Goal: Book appointment/travel/reservation

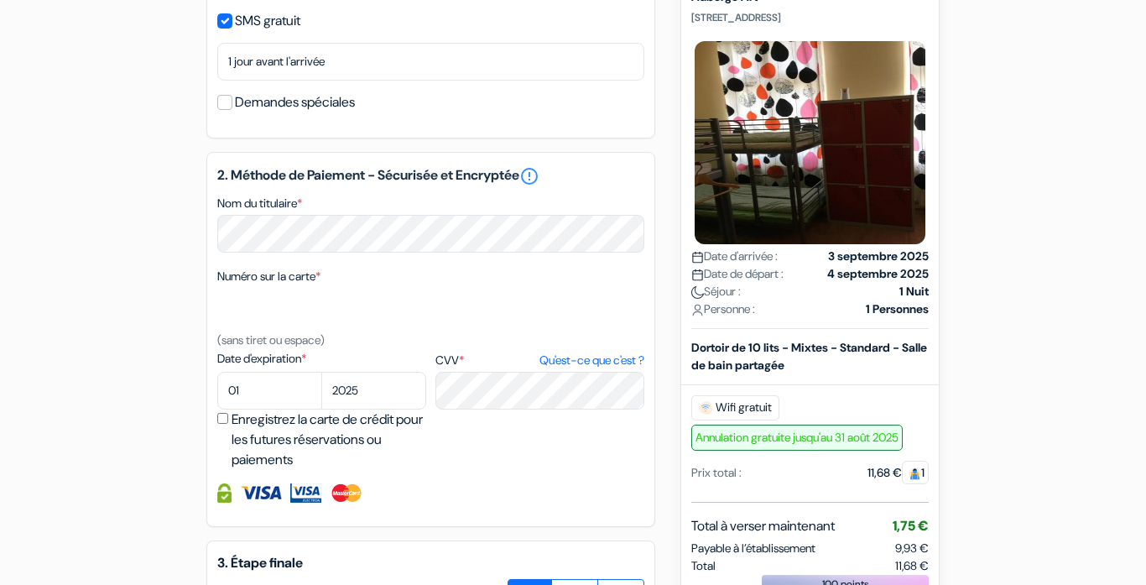
type input "497 83 09 66"
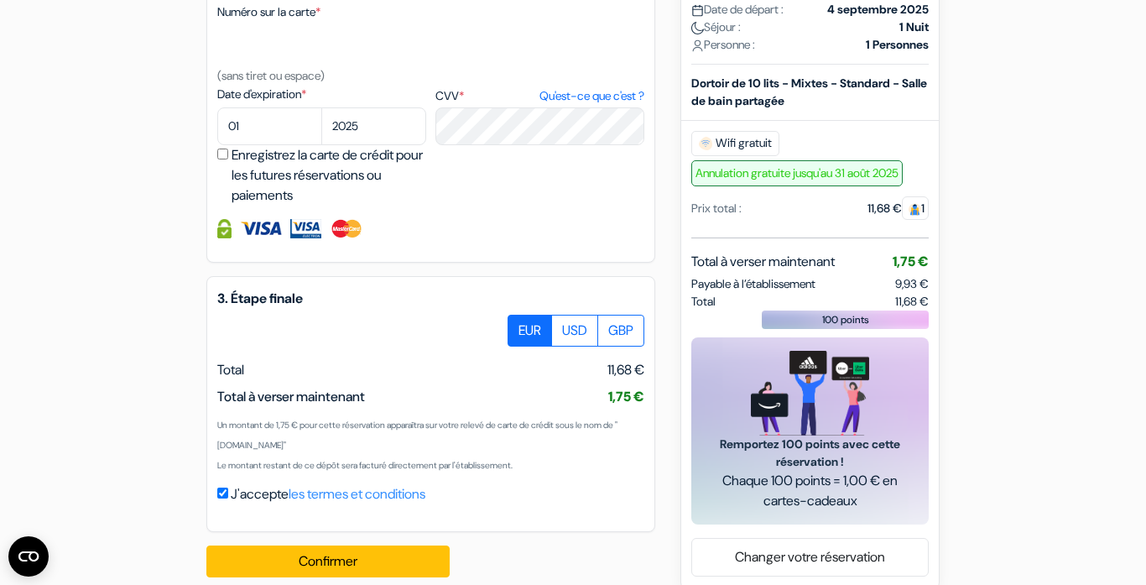
scroll to position [963, 0]
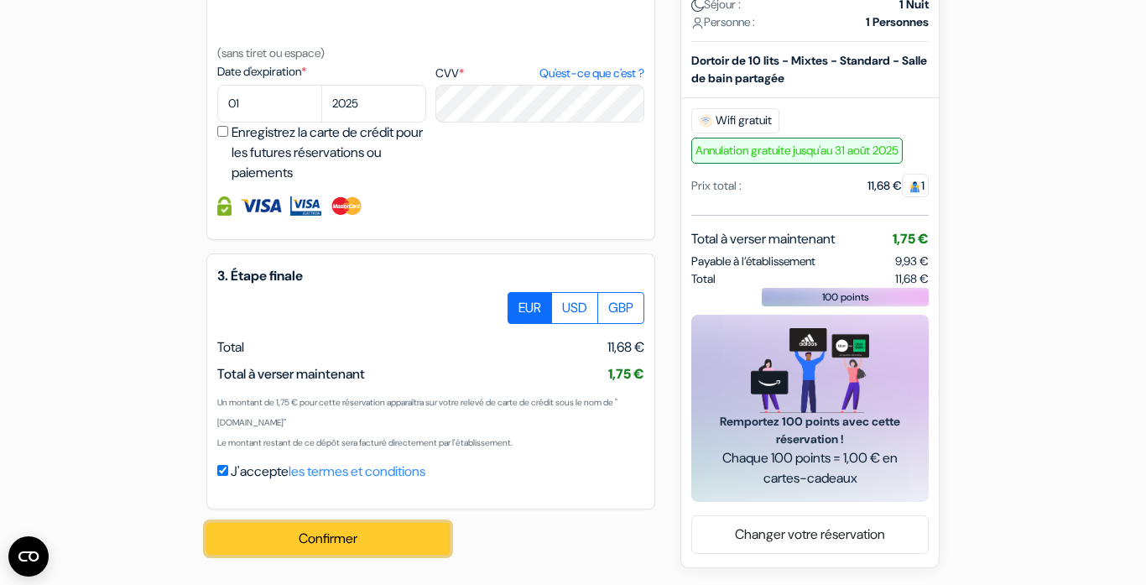
click at [373, 526] on button "Confirmer Loading..." at bounding box center [327, 539] width 243 height 32
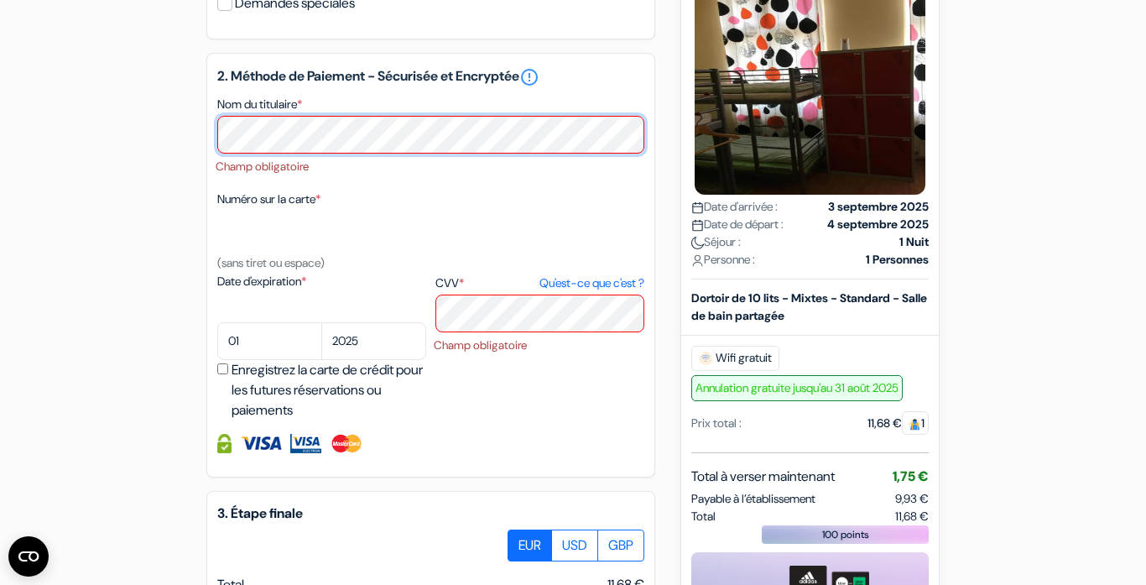
scroll to position [617, 0]
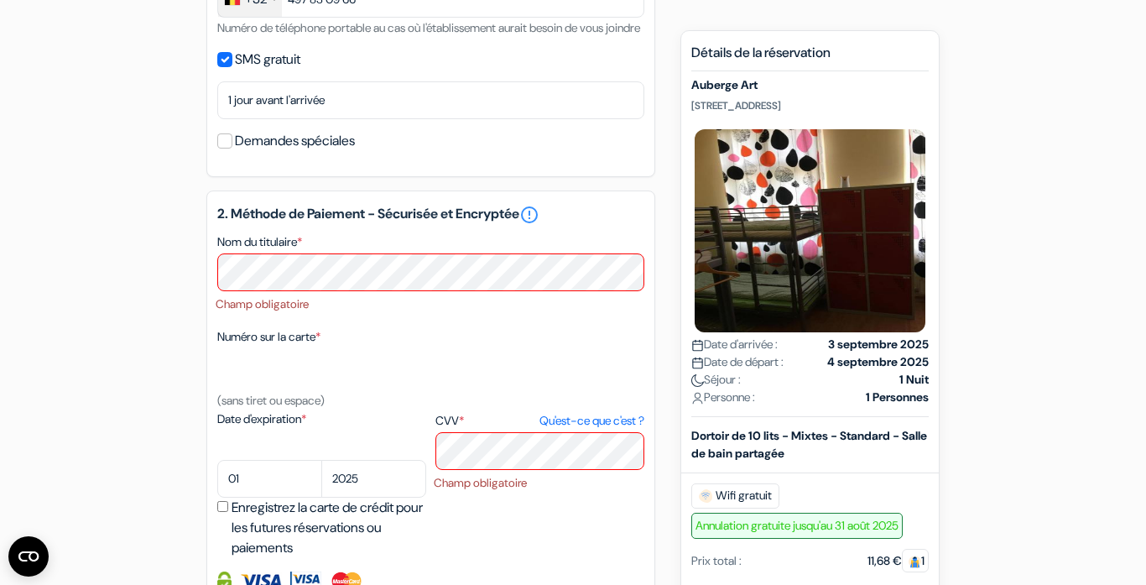
click at [429, 270] on div "Nom du titulaire * Champ obligatoire" at bounding box center [430, 272] width 427 height 81
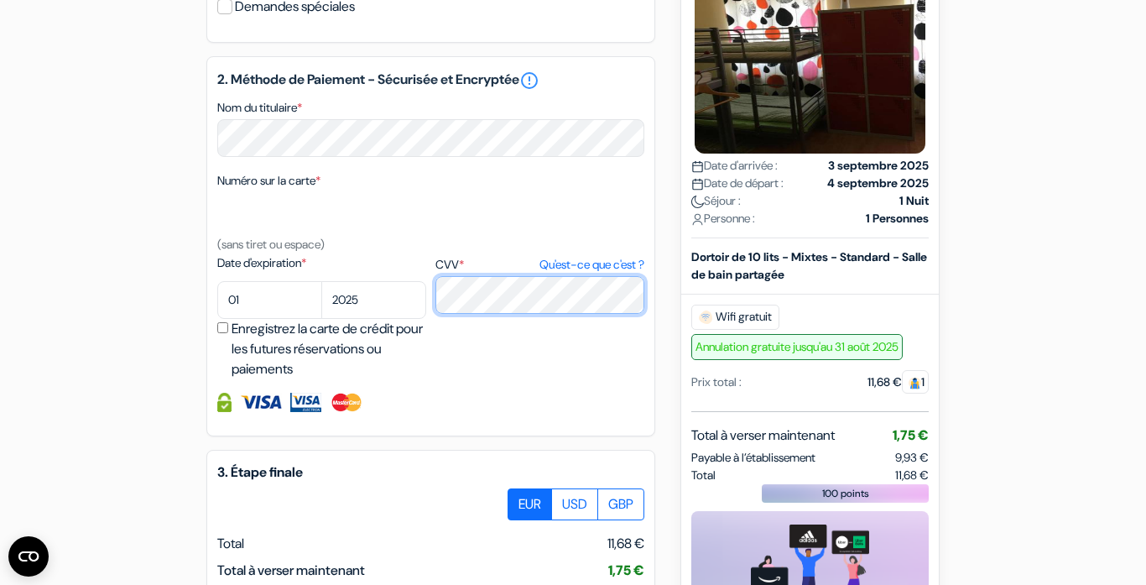
scroll to position [789, 0]
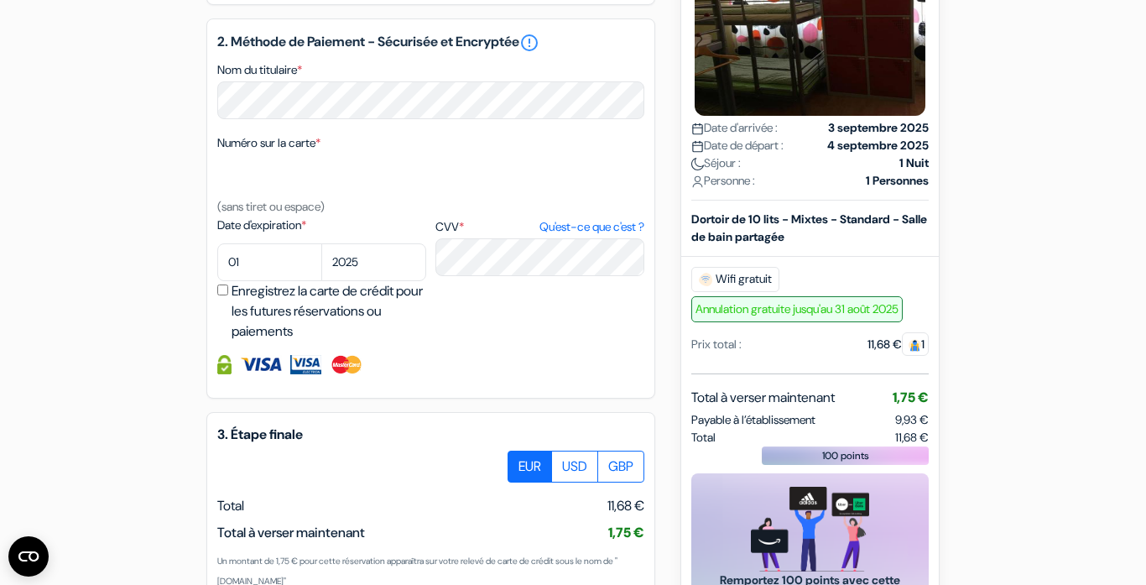
click at [219, 295] on input "Enregistrez la carte de crédit pour les futures réservations ou paiements" at bounding box center [222, 289] width 11 height 11
checkbox input "true"
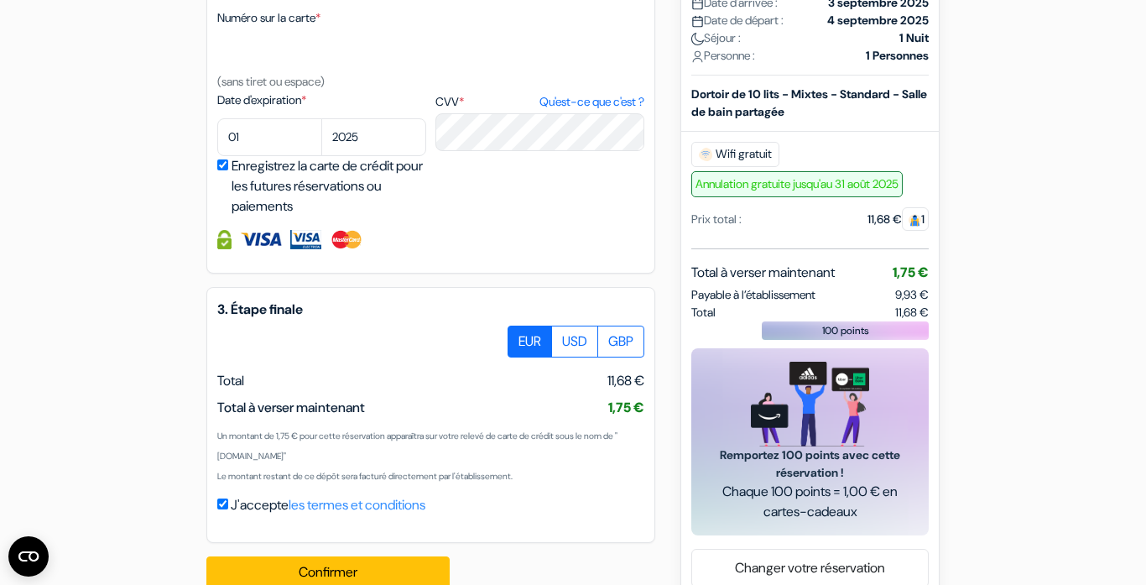
scroll to position [968, 0]
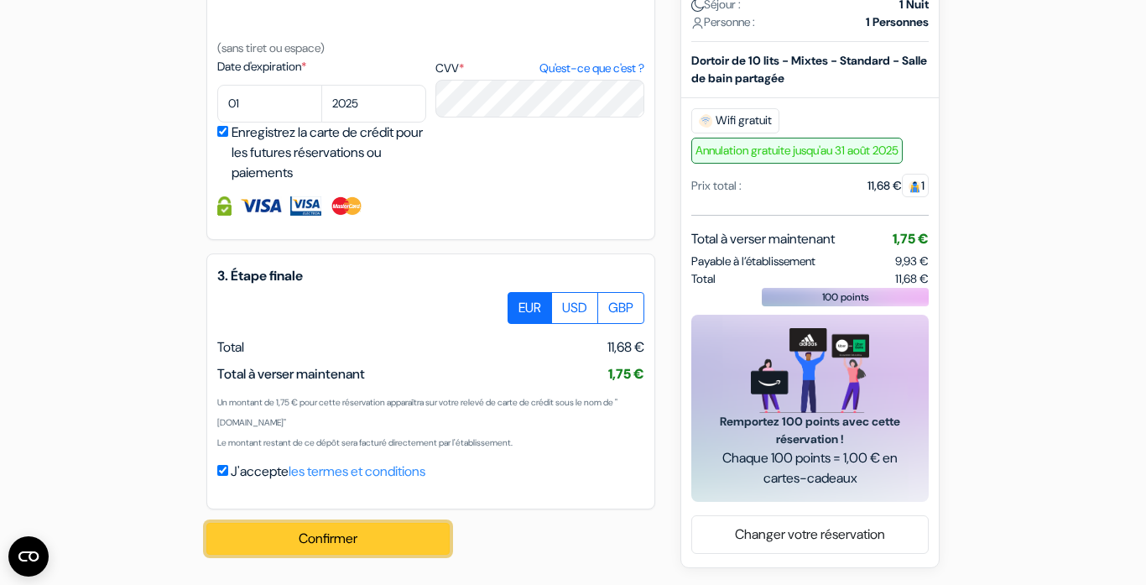
click at [377, 527] on button "Confirmer Loading..." at bounding box center [327, 539] width 243 height 32
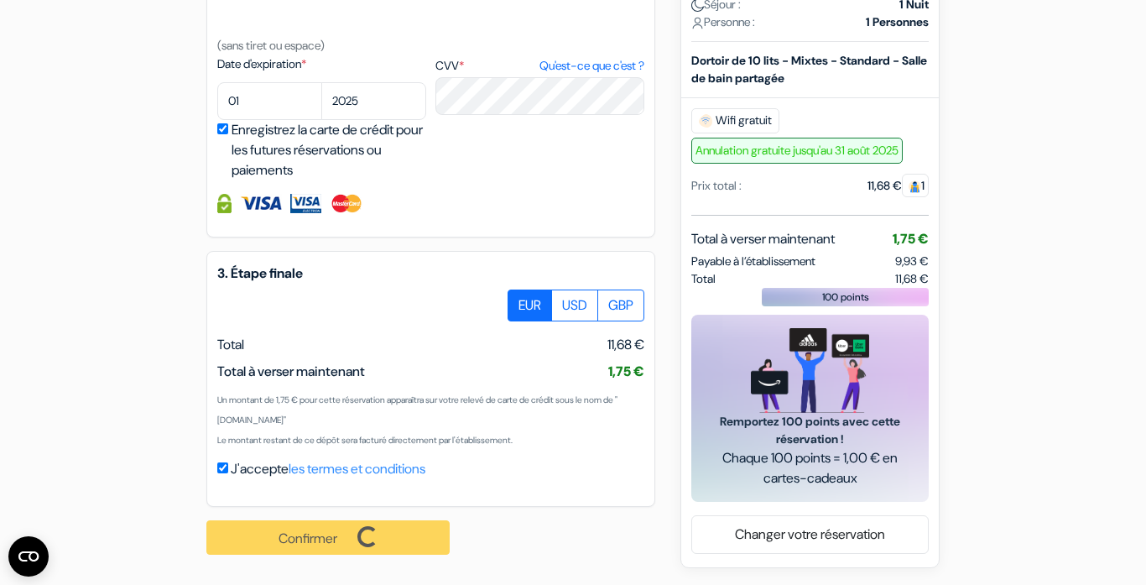
click at [377, 527] on div "Confirmer Loading... Traitement de la demande..." at bounding box center [337, 537] width 262 height 61
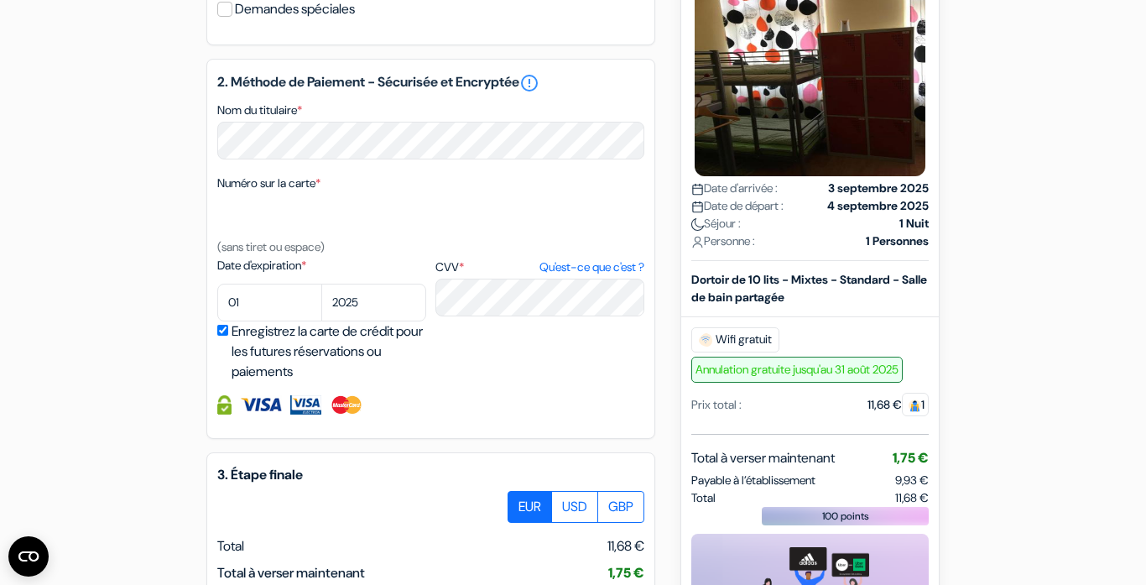
scroll to position [0, 0]
